Goal: Check status: Check status

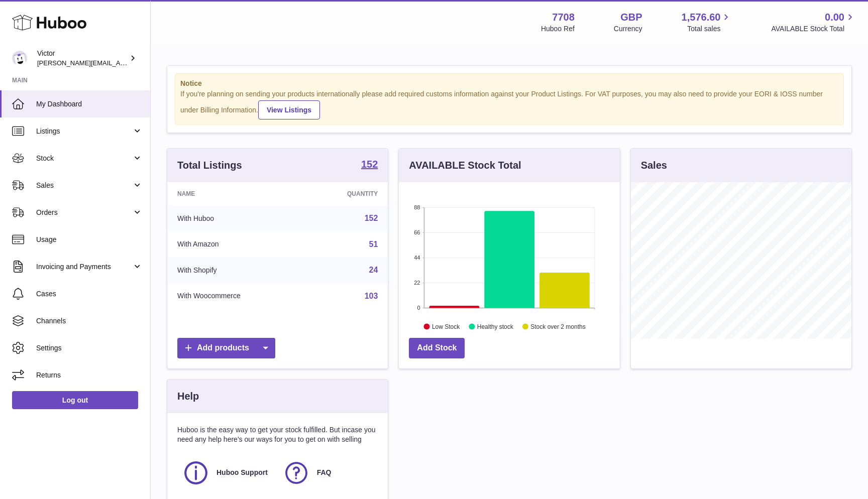
scroll to position [157, 221]
click at [76, 182] on span "Sales" at bounding box center [84, 186] width 96 height 10
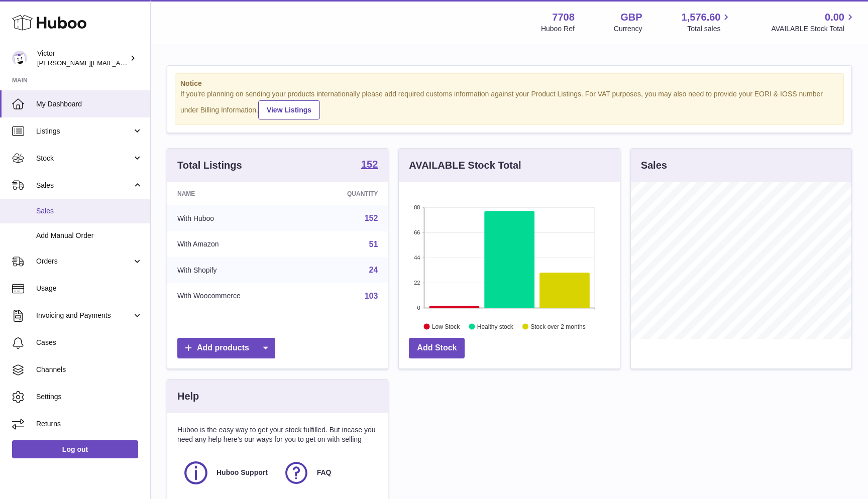
click at [71, 220] on link "Sales" at bounding box center [75, 211] width 150 height 25
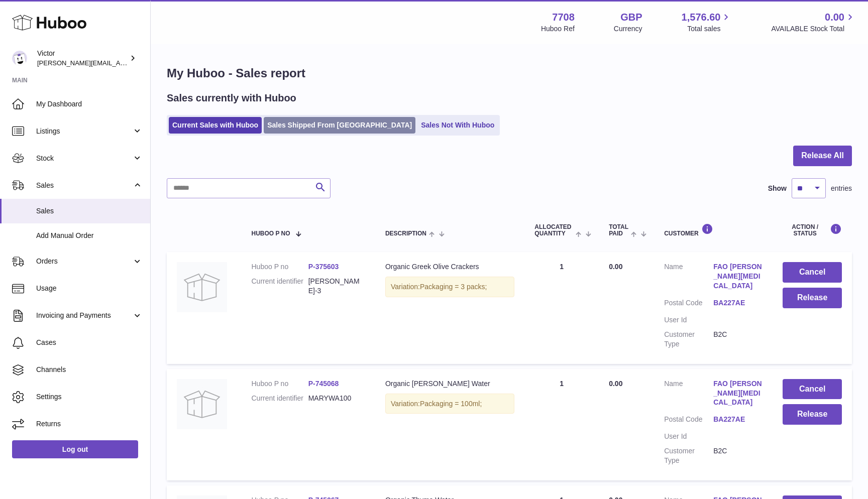
click at [285, 127] on link "Sales Shipped From [GEOGRAPHIC_DATA]" at bounding box center [340, 125] width 152 height 17
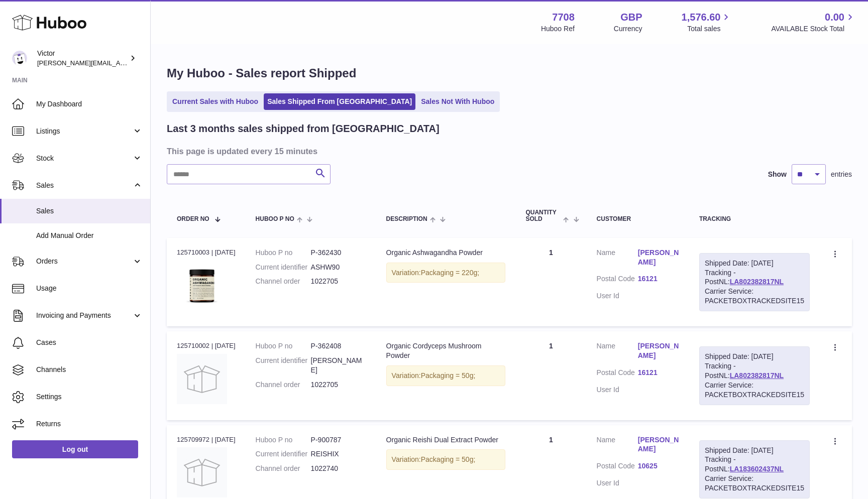
click at [201, 172] on input "text" at bounding box center [249, 174] width 164 height 20
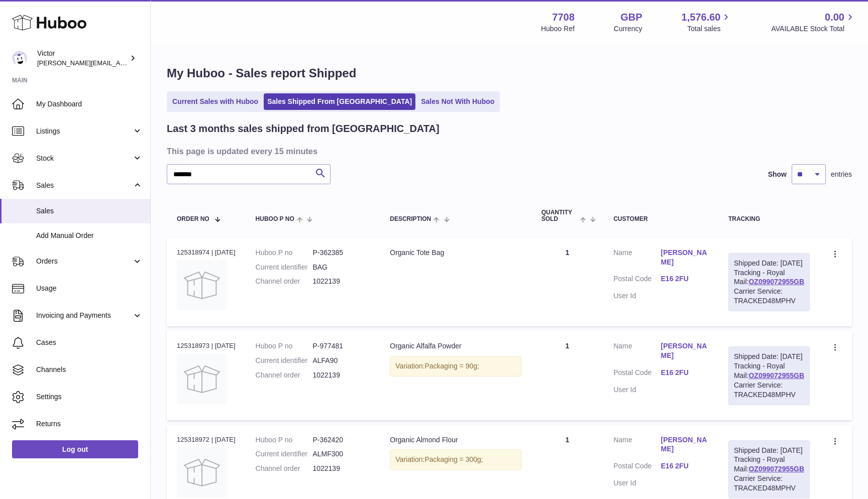
type input "*******"
click at [681, 277] on link "E16 2FU" at bounding box center [684, 279] width 47 height 10
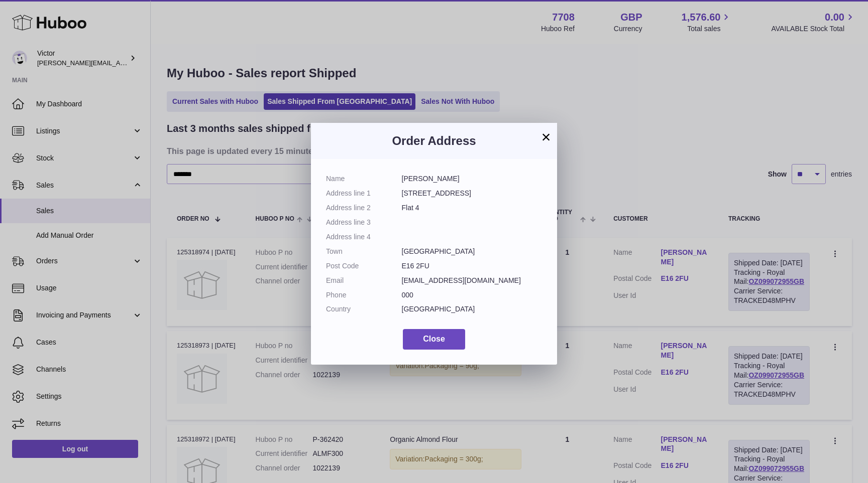
click at [543, 136] on button "×" at bounding box center [546, 137] width 12 height 12
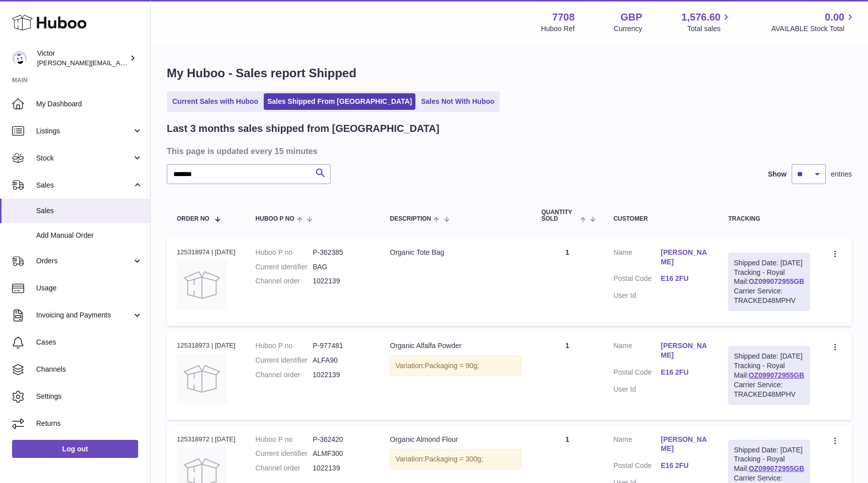
click at [753, 286] on link "OZ099072955GB" at bounding box center [776, 282] width 56 height 8
click at [195, 103] on link "Current Sales with Huboo" at bounding box center [215, 101] width 93 height 17
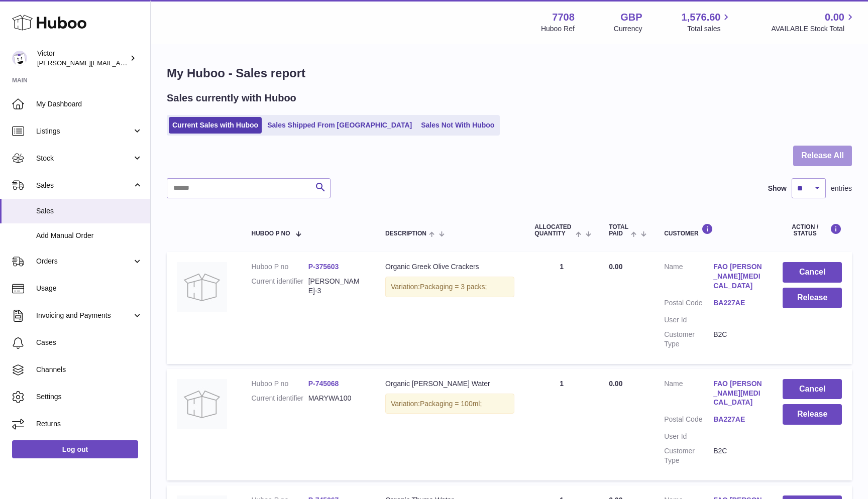
click at [836, 150] on button "Release All" at bounding box center [822, 156] width 59 height 21
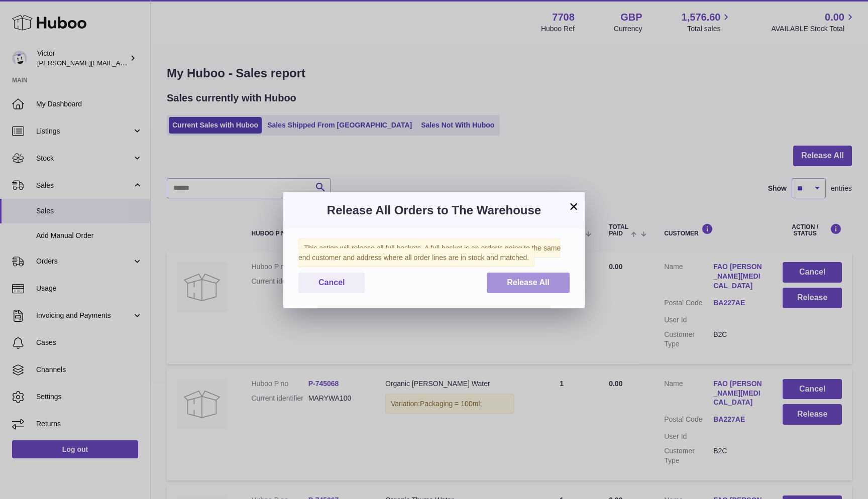
click at [551, 278] on button "Release All" at bounding box center [527, 283] width 83 height 21
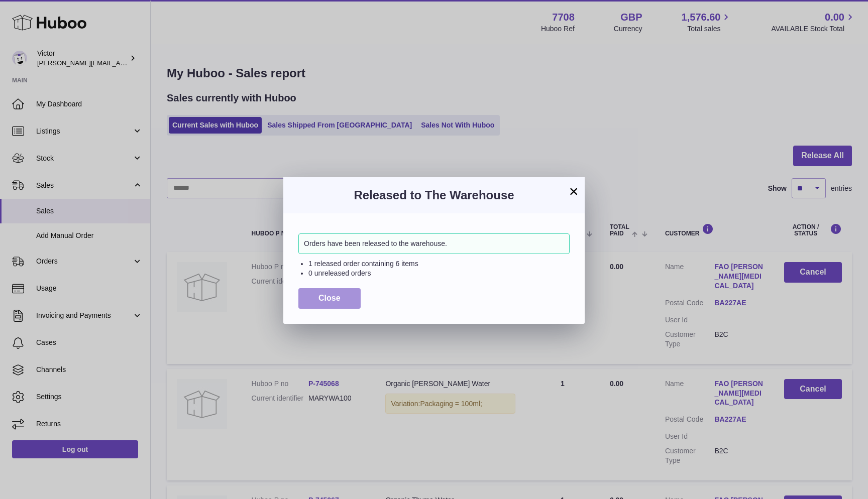
click at [307, 296] on button "Close" at bounding box center [329, 298] width 62 height 21
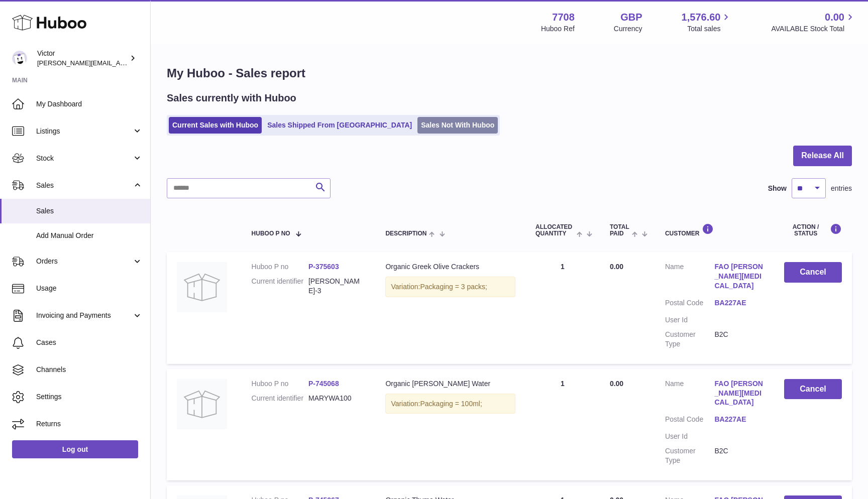
click at [417, 129] on link "Sales Not With Huboo" at bounding box center [457, 125] width 80 height 17
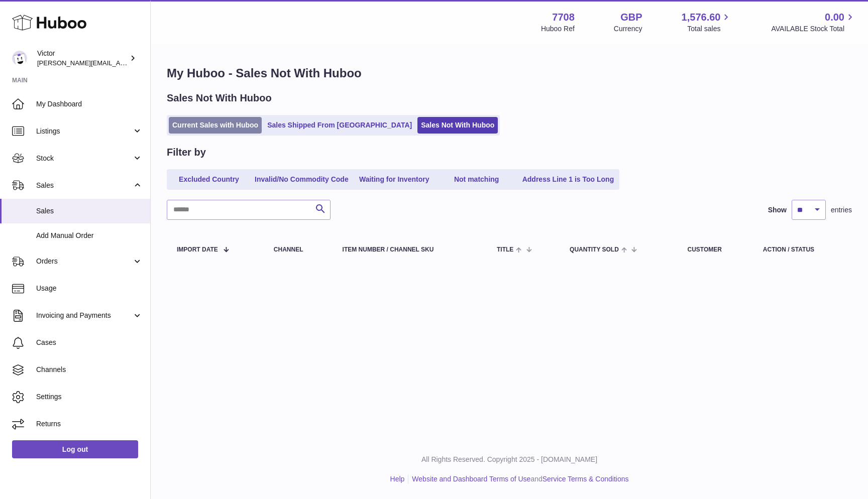
click at [181, 125] on link "Current Sales with Huboo" at bounding box center [215, 125] width 93 height 17
